Goal: Task Accomplishment & Management: Use online tool/utility

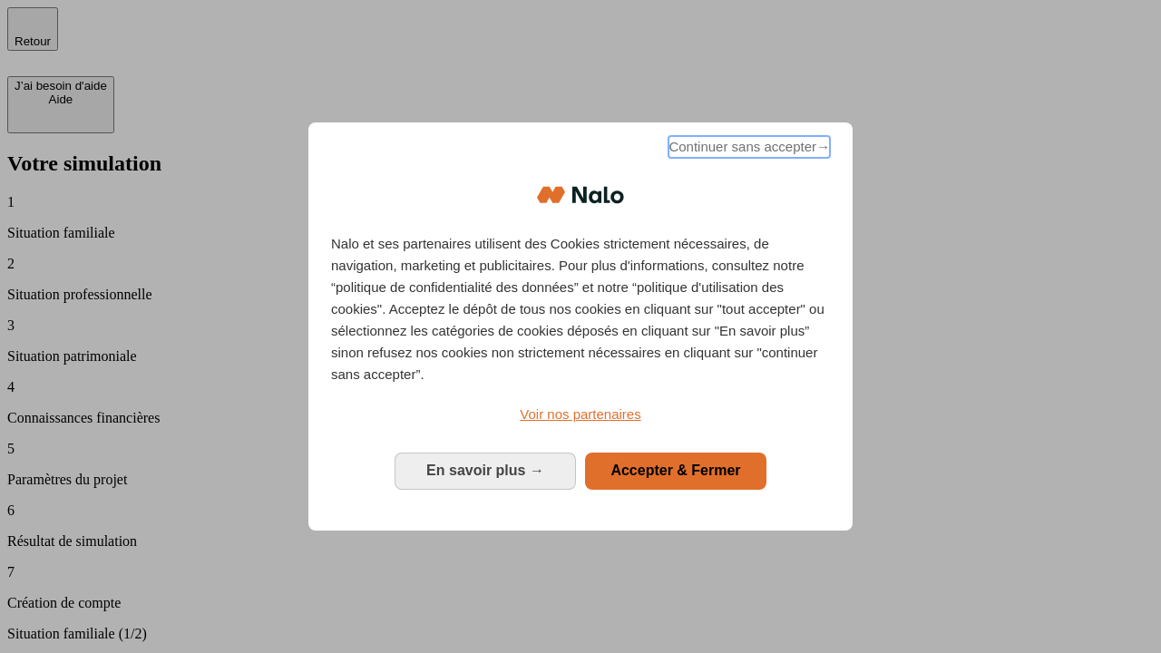
click at [747, 150] on span "Continuer sans accepter →" at bounding box center [748, 147] width 161 height 22
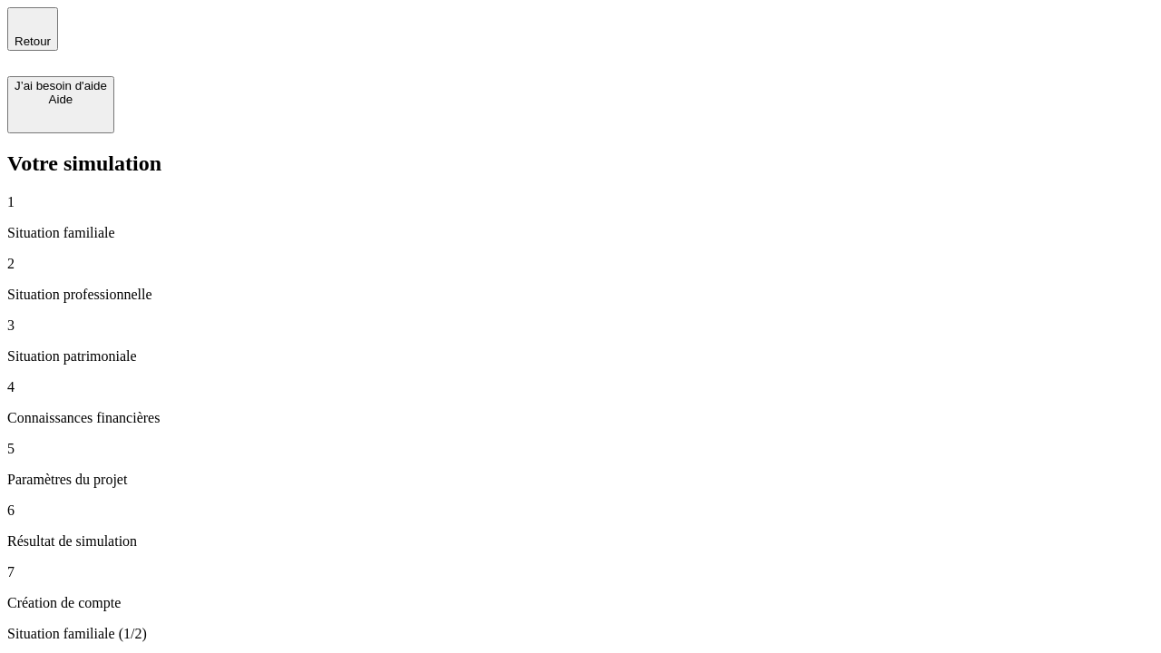
type input "30 000"
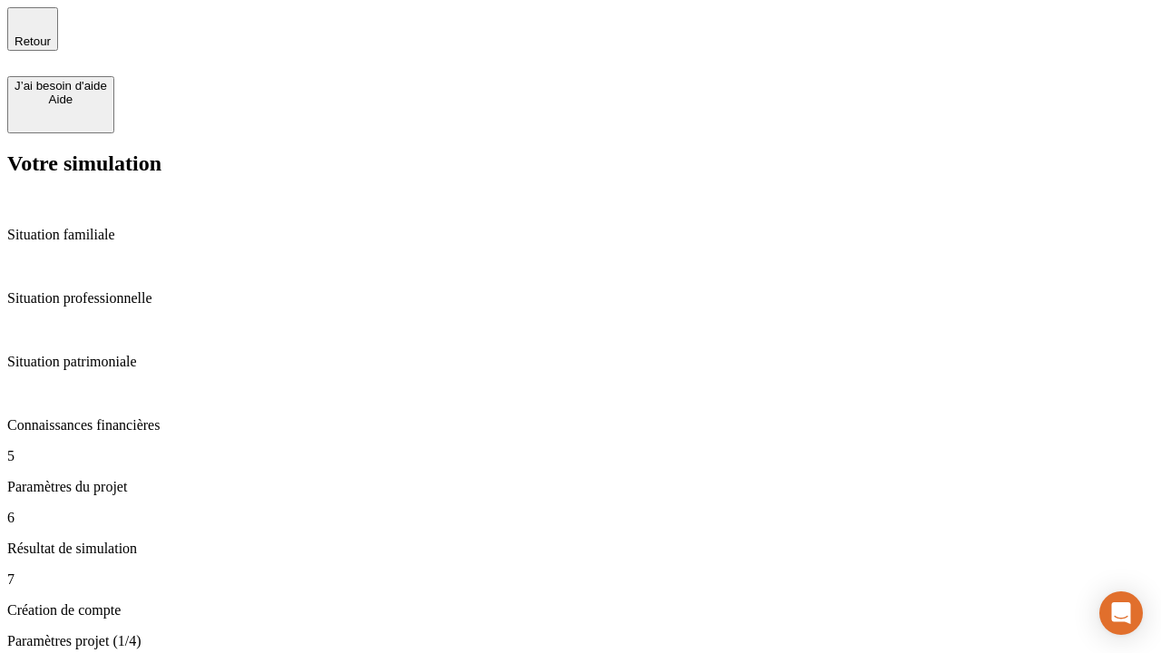
type input "25"
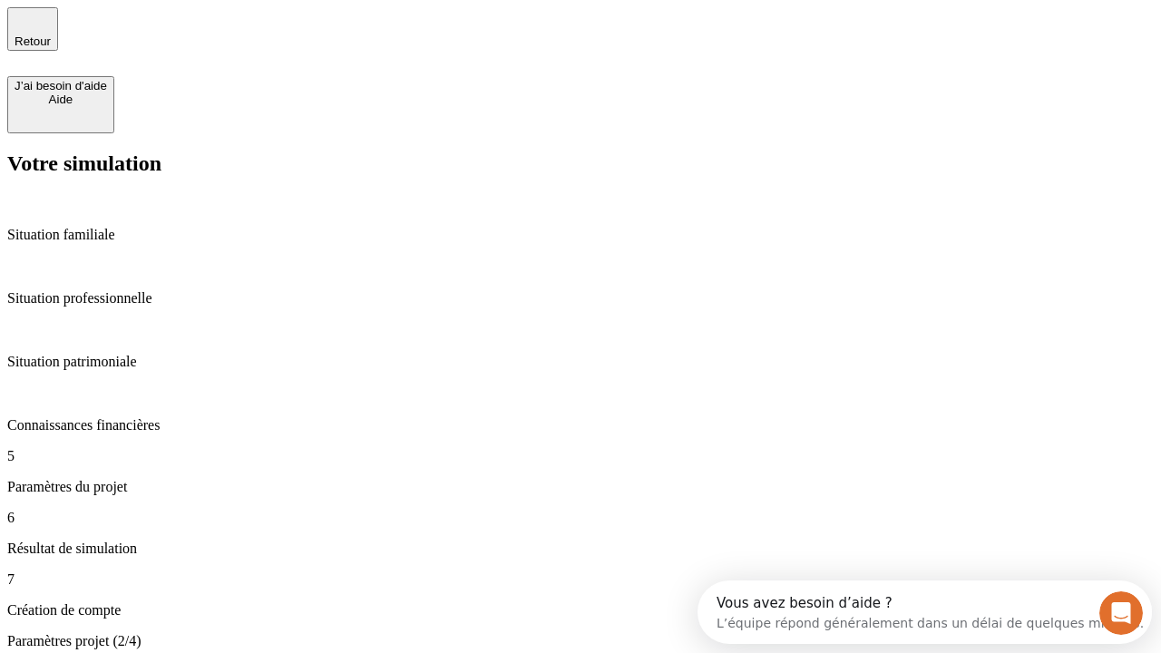
type input "1 000"
type input "640"
